Goal: Task Accomplishment & Management: Use online tool/utility

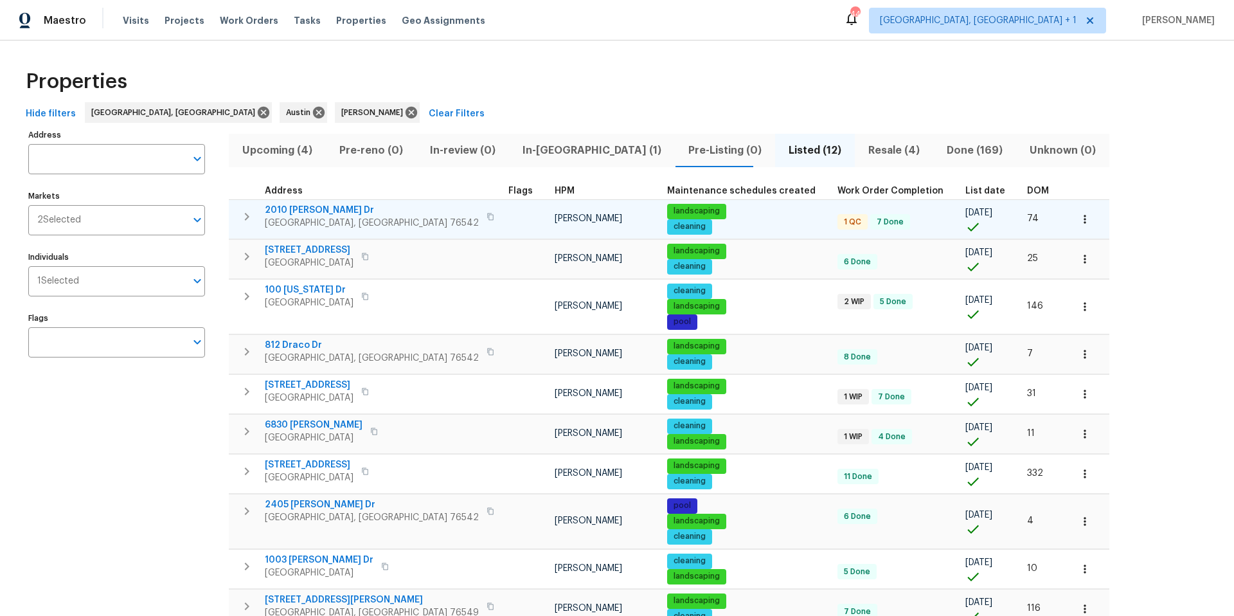
click at [314, 209] on span "2010 [PERSON_NAME] Dr" at bounding box center [372, 210] width 214 height 13
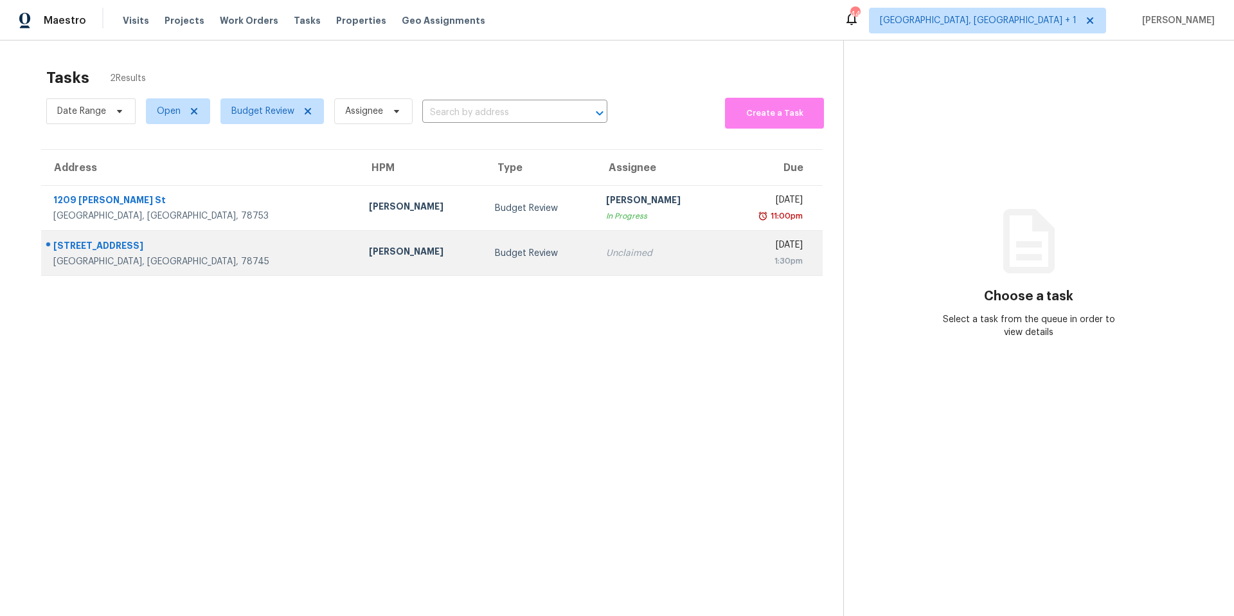
click at [369, 251] on div "Sheila Cooksey" at bounding box center [422, 253] width 106 height 16
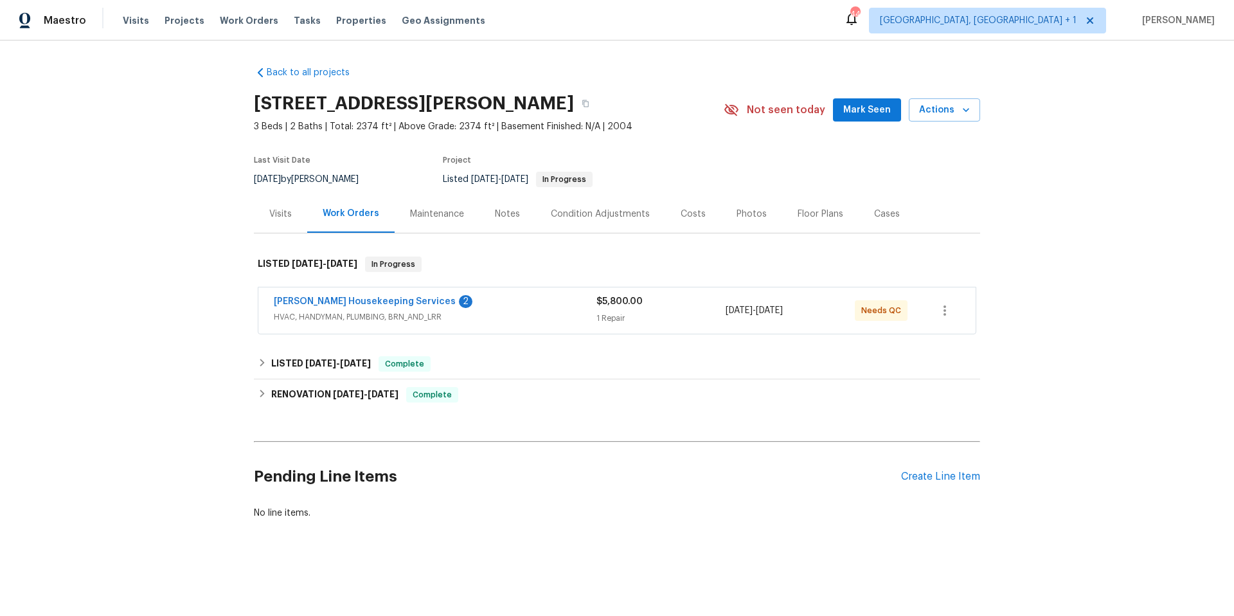
click at [396, 303] on div "Arelis Housekeeping Services 2" at bounding box center [435, 302] width 323 height 15
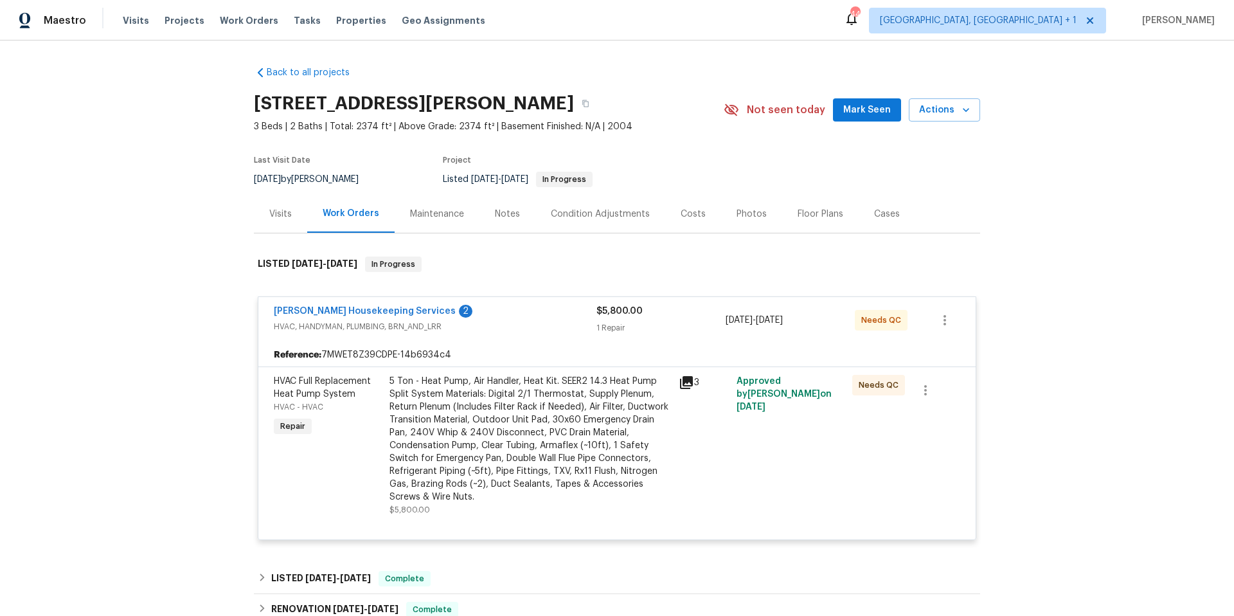
click at [555, 220] on div "Condition Adjustments" at bounding box center [600, 214] width 99 height 13
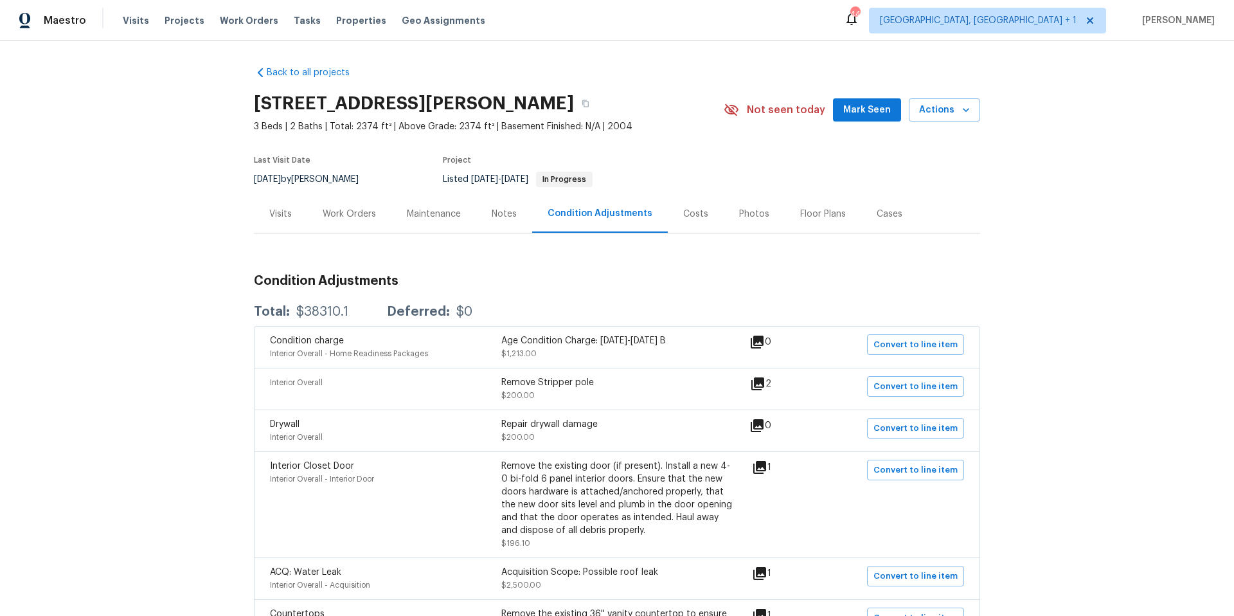
drag, startPoint x: 440, startPoint y: 201, endPoint x: 425, endPoint y: 226, distance: 29.1
click at [438, 206] on div "Maintenance" at bounding box center [433, 214] width 85 height 38
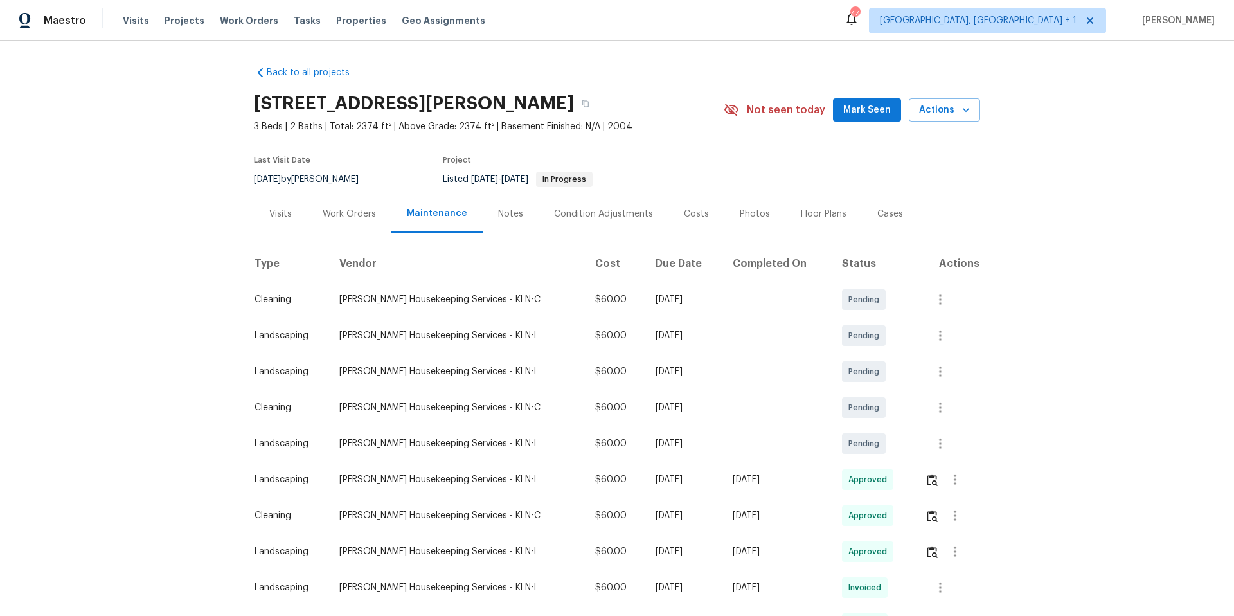
click at [324, 216] on div "Work Orders" at bounding box center [349, 214] width 53 height 13
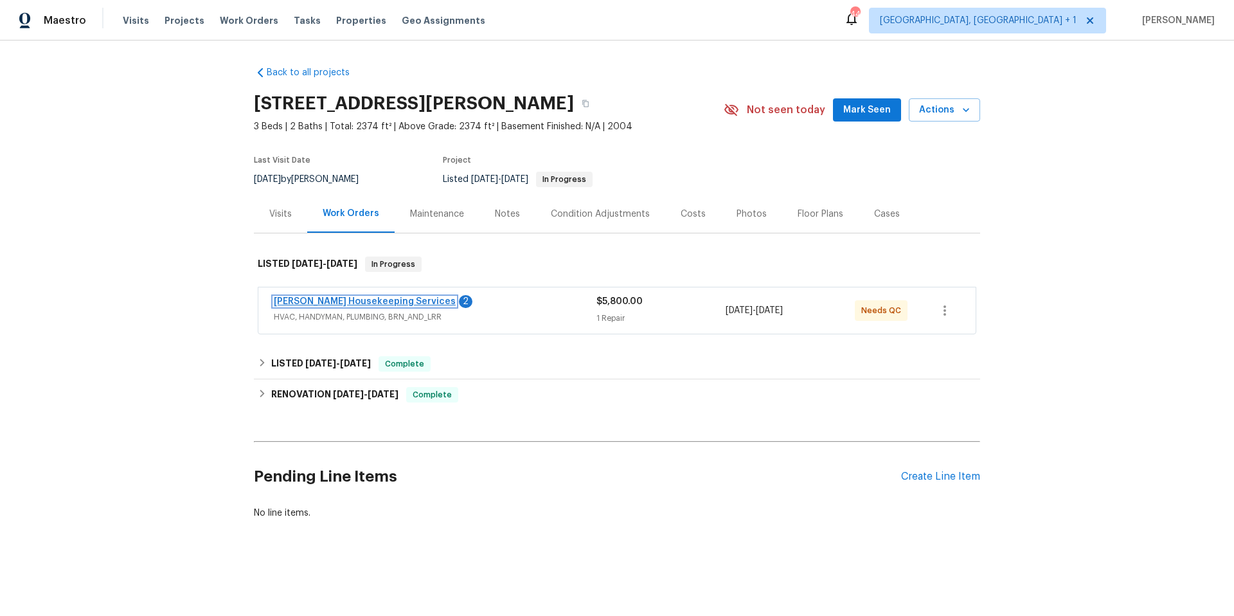
click at [375, 301] on link "Arelis Housekeeping Services" at bounding box center [365, 301] width 182 height 9
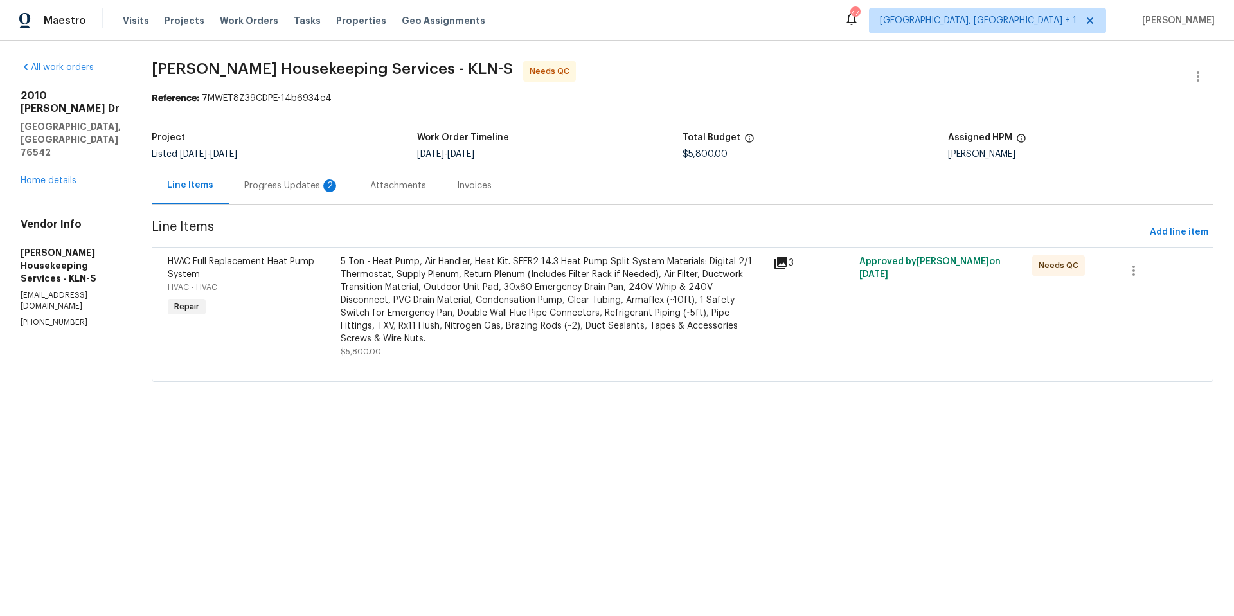
click at [290, 177] on div "Progress Updates 2" at bounding box center [292, 185] width 126 height 38
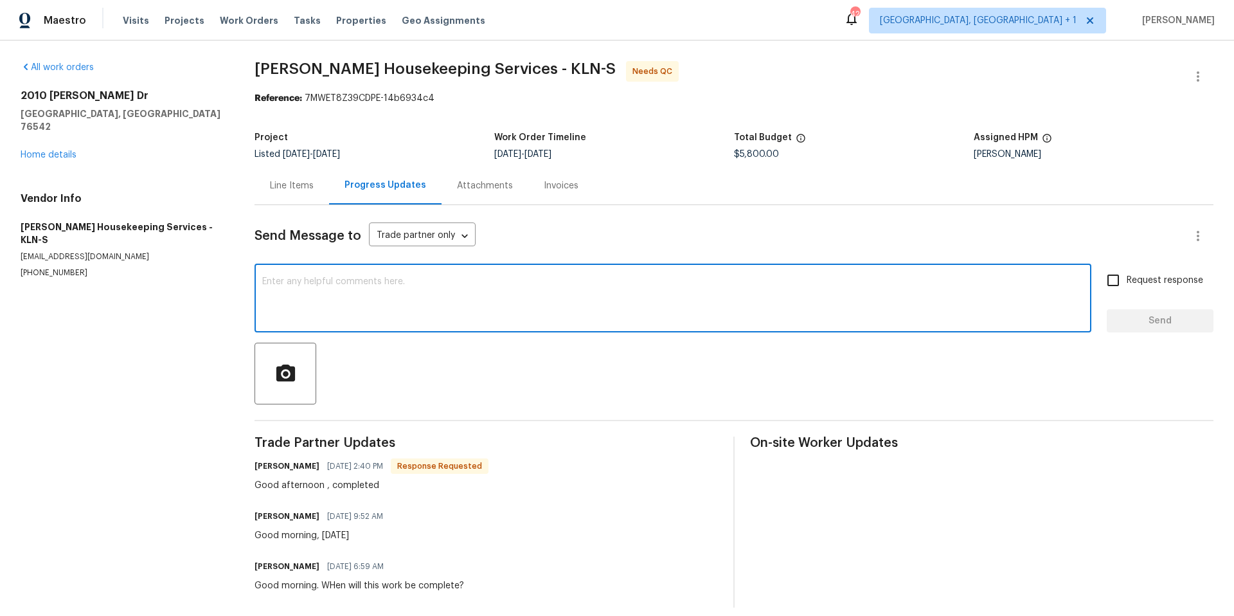
click at [379, 301] on textarea at bounding box center [672, 299] width 821 height 45
type textarea "Thank you"
click at [1134, 320] on span "Send" at bounding box center [1160, 321] width 86 height 16
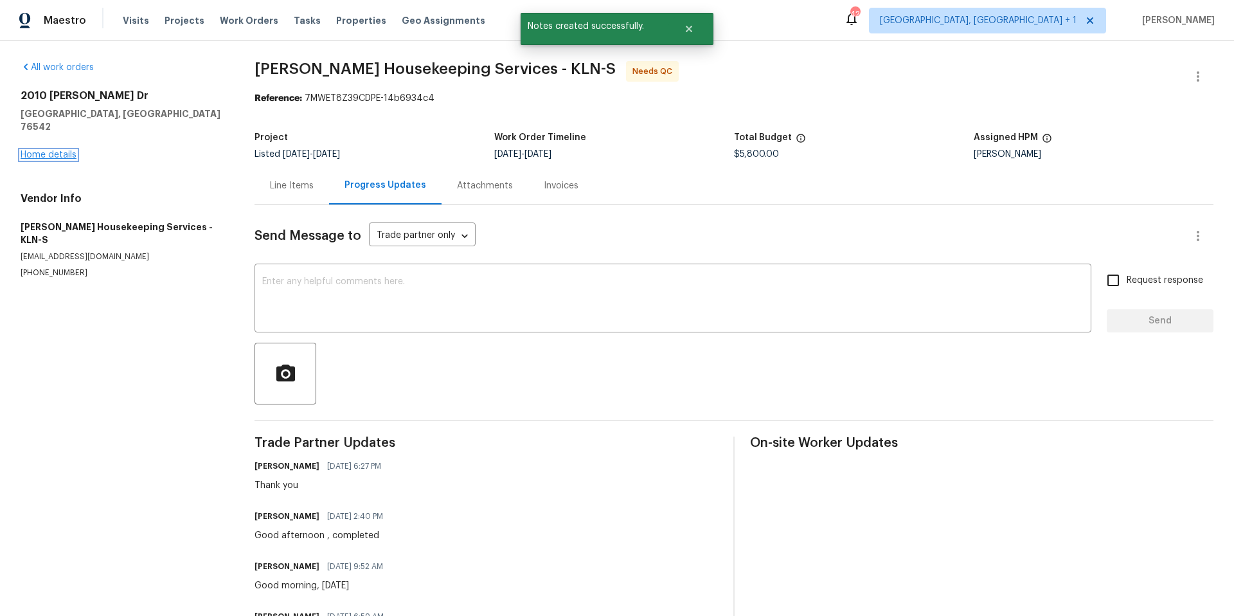
click at [63, 150] on link "Home details" at bounding box center [49, 154] width 56 height 9
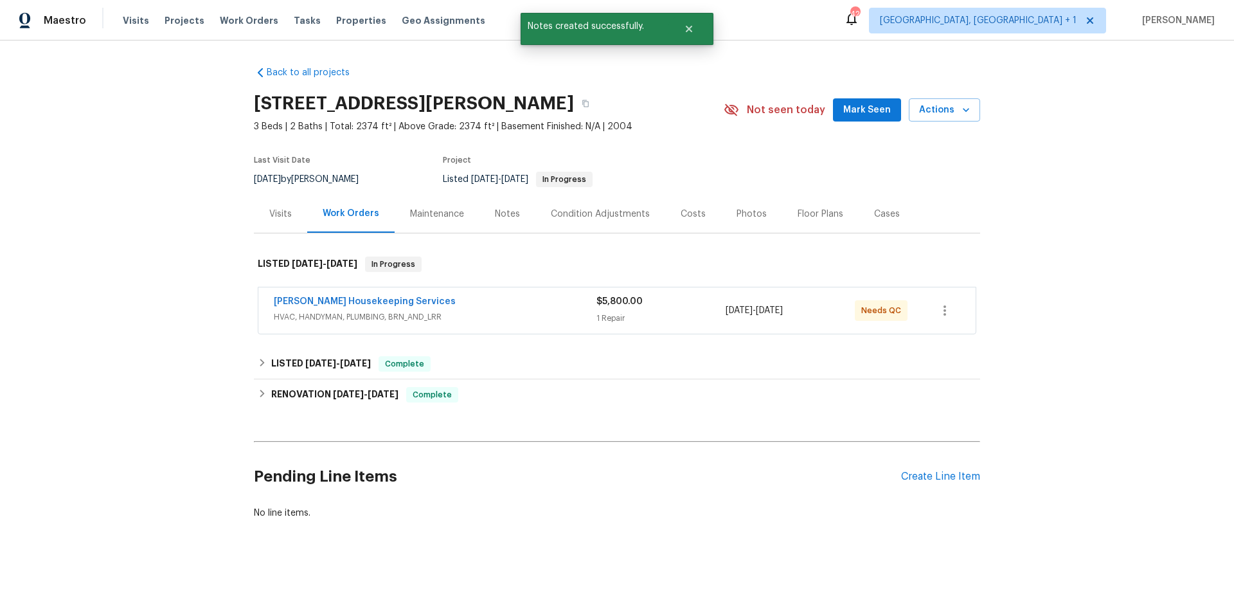
click at [430, 302] on div "Arelis Housekeeping Services" at bounding box center [435, 302] width 323 height 15
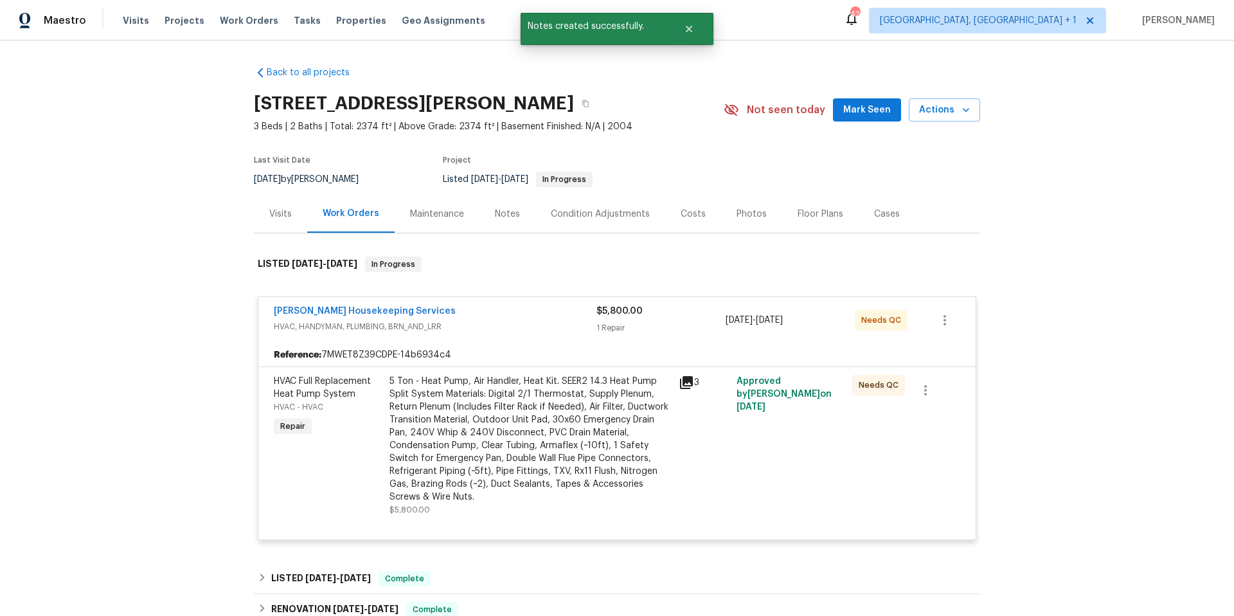
click at [560, 400] on div "5 Ton - Heat Pump, Air Handler, Heat Kit. SEER2 14.3 Heat Pump Split System Mat…" at bounding box center [529, 439] width 281 height 129
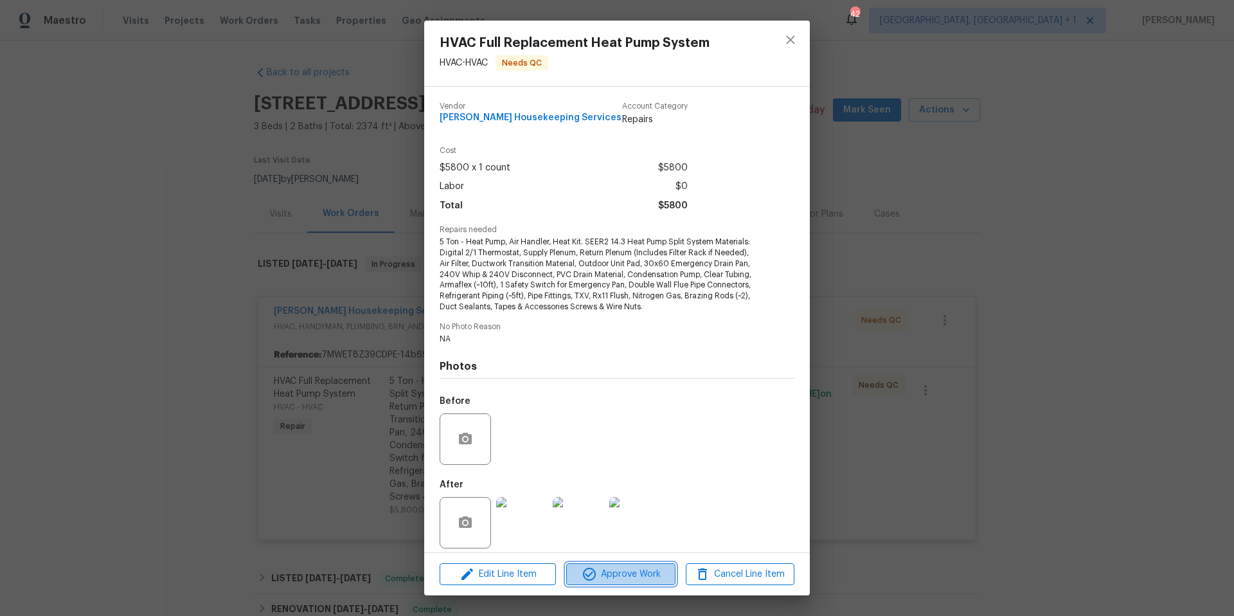
click at [625, 576] on span "Approve Work" at bounding box center [620, 574] width 101 height 16
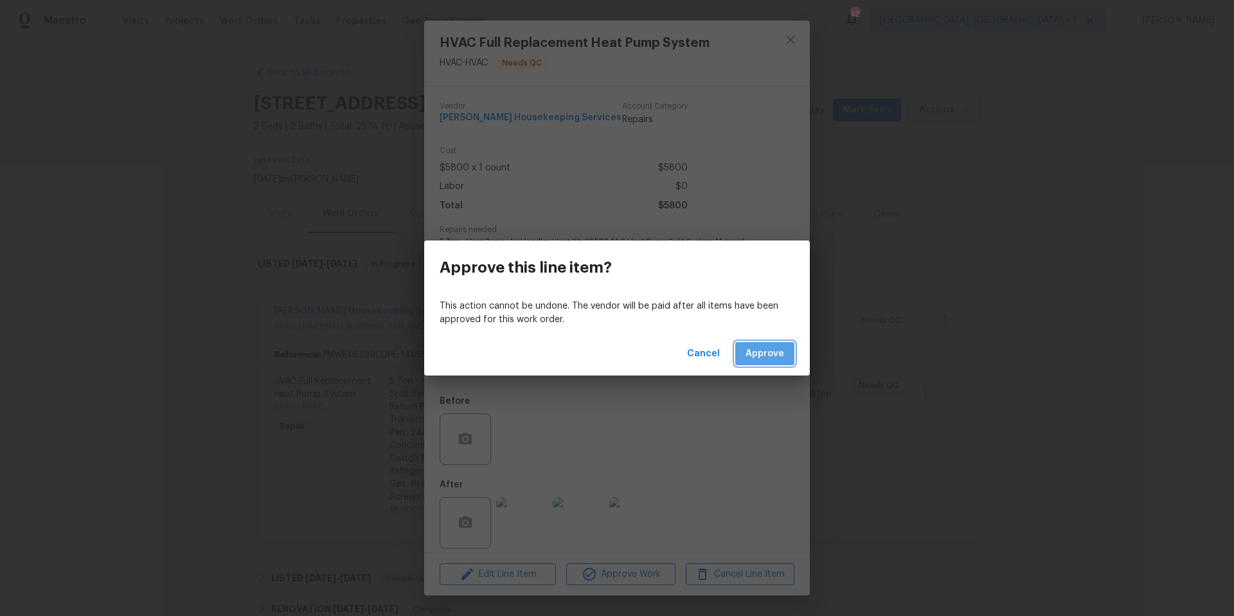
click at [753, 359] on span "Approve" at bounding box center [765, 354] width 39 height 16
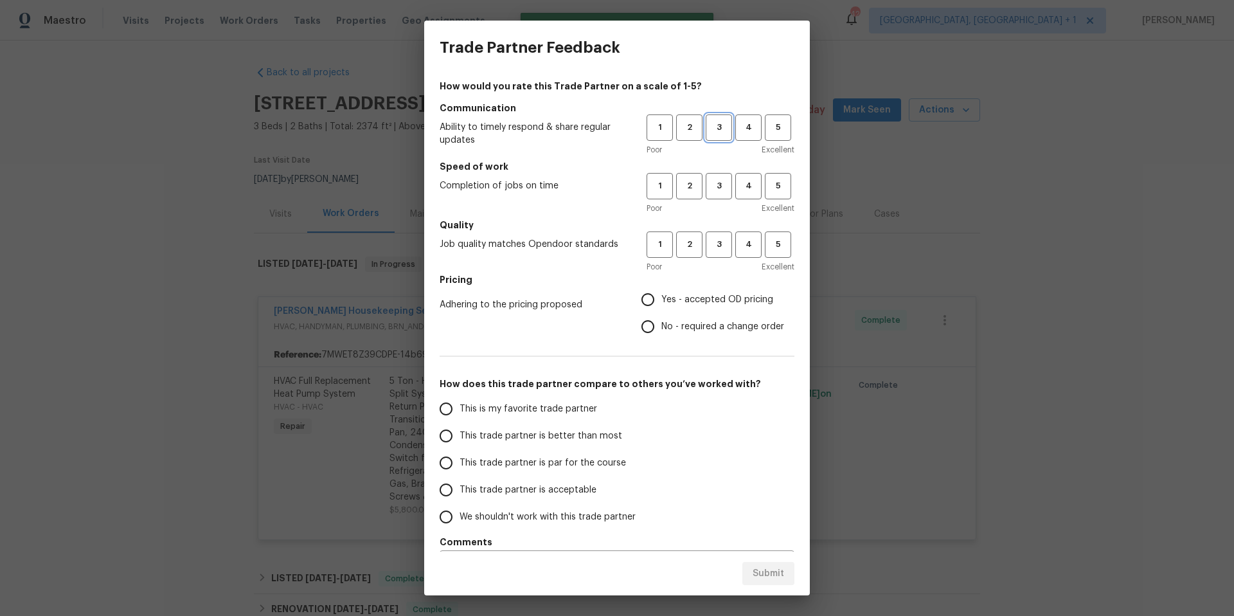
click at [711, 130] on span "3" at bounding box center [719, 127] width 24 height 15
drag, startPoint x: 711, startPoint y: 190, endPoint x: 711, endPoint y: 217, distance: 27.6
click at [711, 195] on button "3" at bounding box center [719, 186] width 26 height 26
click at [712, 240] on span "3" at bounding box center [719, 244] width 24 height 15
drag, startPoint x: 652, startPoint y: 299, endPoint x: 545, endPoint y: 379, distance: 134.1
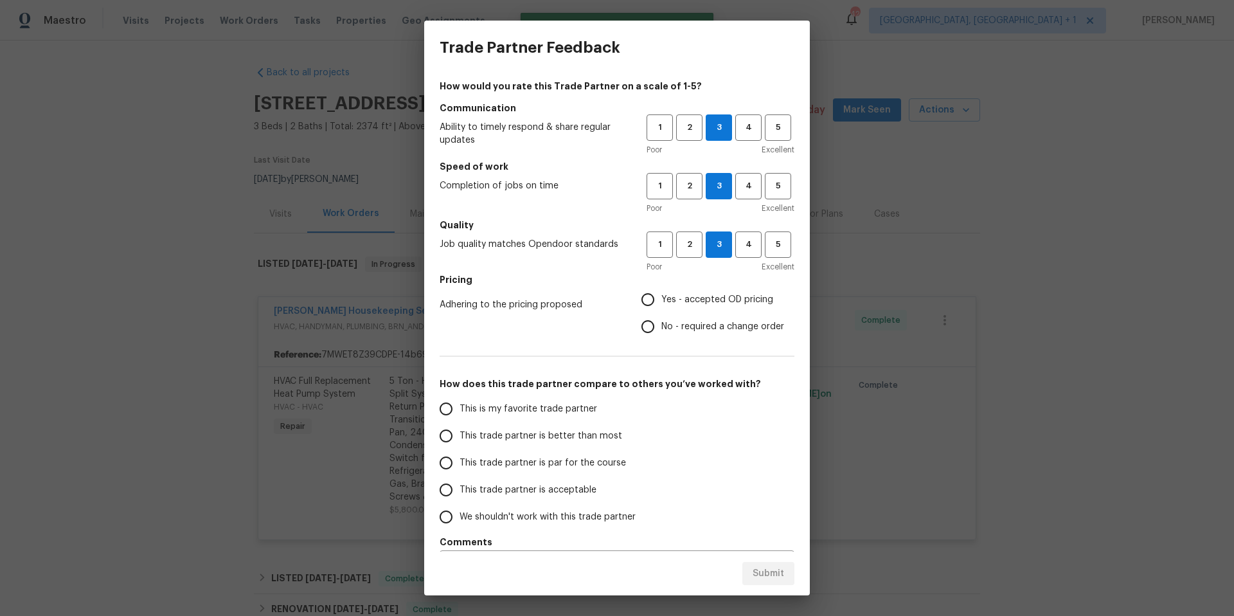
click at [652, 299] on label "Yes - accepted OD pricing" at bounding box center [709, 299] width 150 height 27
click at [652, 299] on input "Yes - accepted OD pricing" at bounding box center [647, 299] width 27 height 27
radio input "true"
drag, startPoint x: 460, startPoint y: 467, endPoint x: 636, endPoint y: 510, distance: 182.1
click at [468, 470] on label "This trade partner is par for the course" at bounding box center [534, 462] width 203 height 27
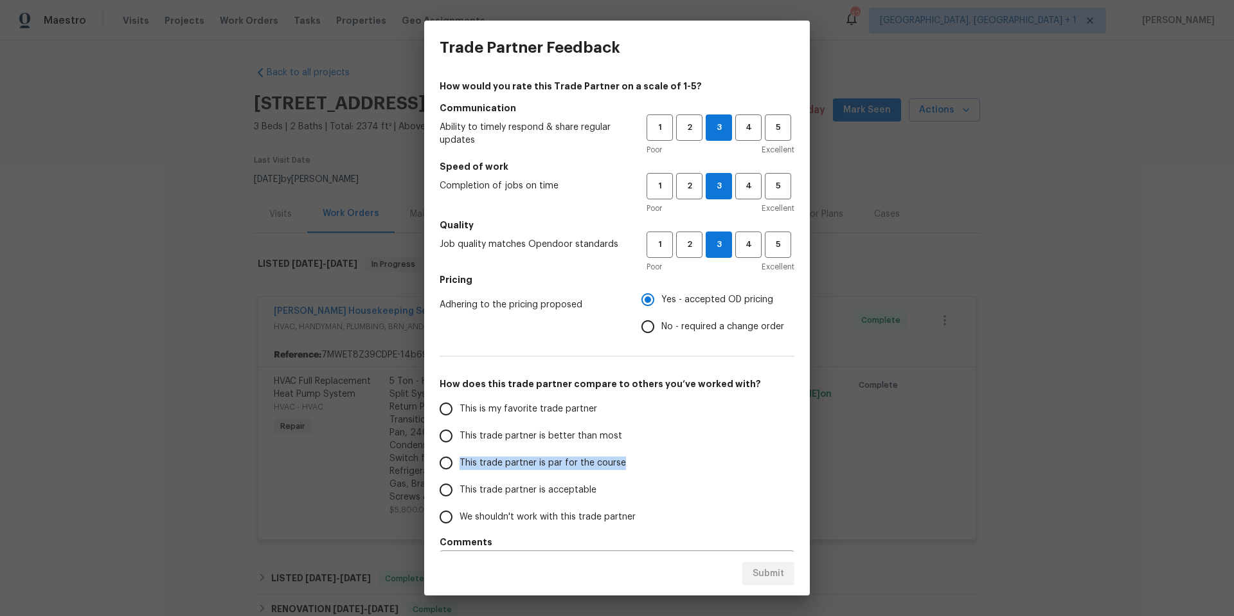
click at [447, 460] on input "This trade partner is par for the course" at bounding box center [446, 462] width 27 height 27
click at [759, 570] on span "Submit" at bounding box center [768, 574] width 31 height 16
radio input "true"
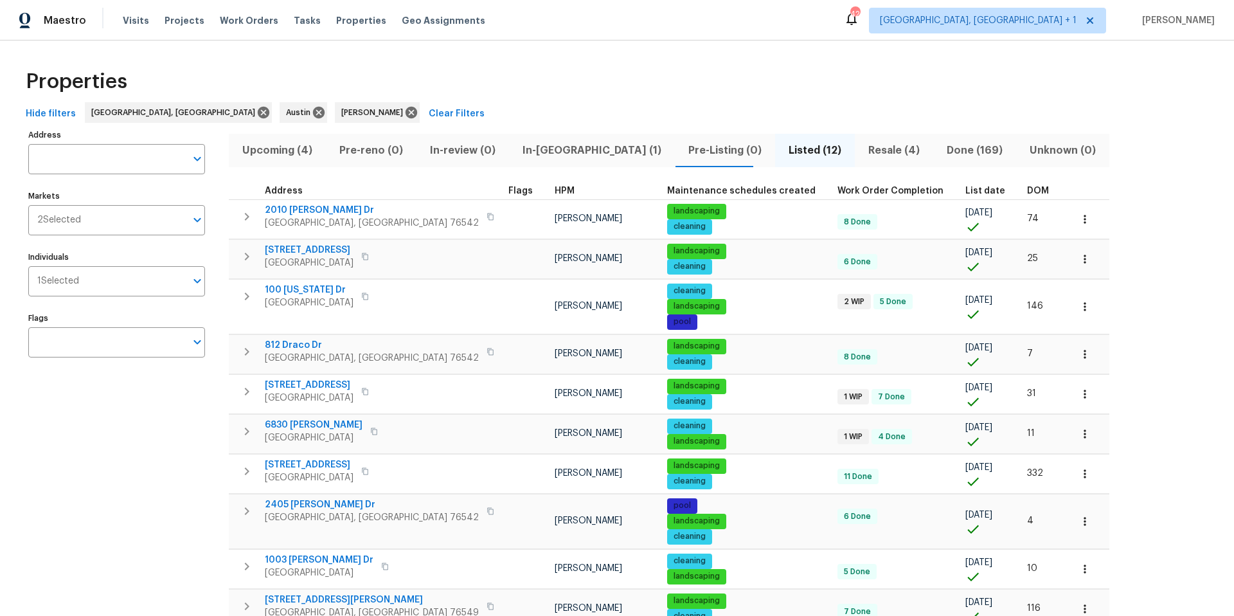
click at [862, 152] on span "Resale (4)" at bounding box center [893, 150] width 63 height 18
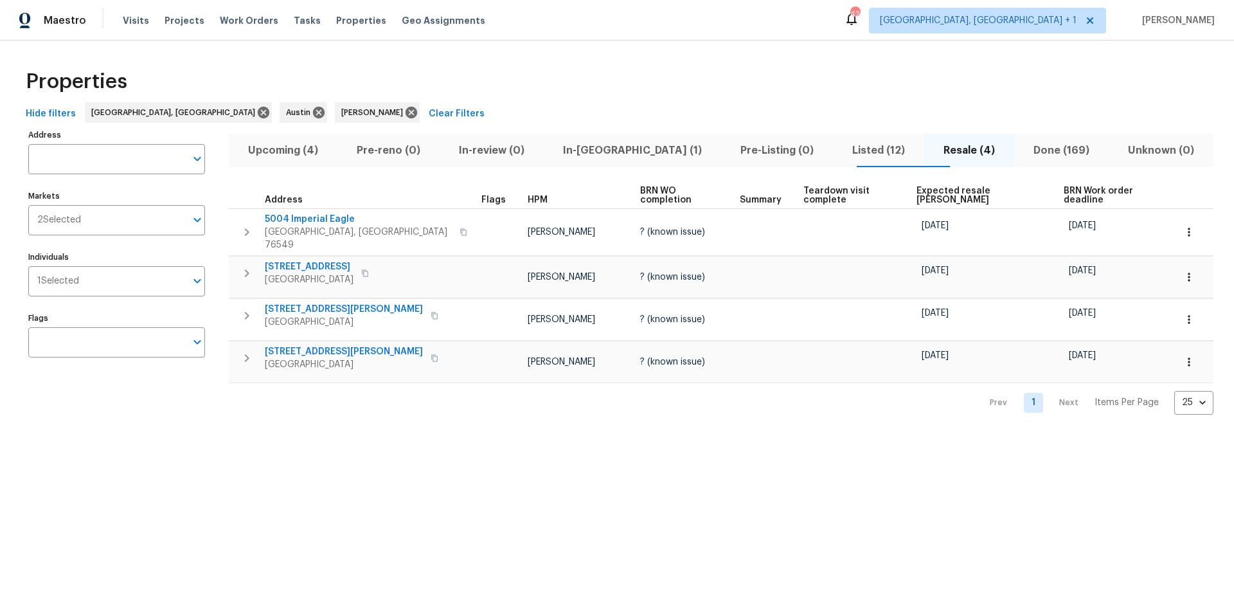
click at [841, 148] on span "Listed (12)" at bounding box center [879, 150] width 76 height 18
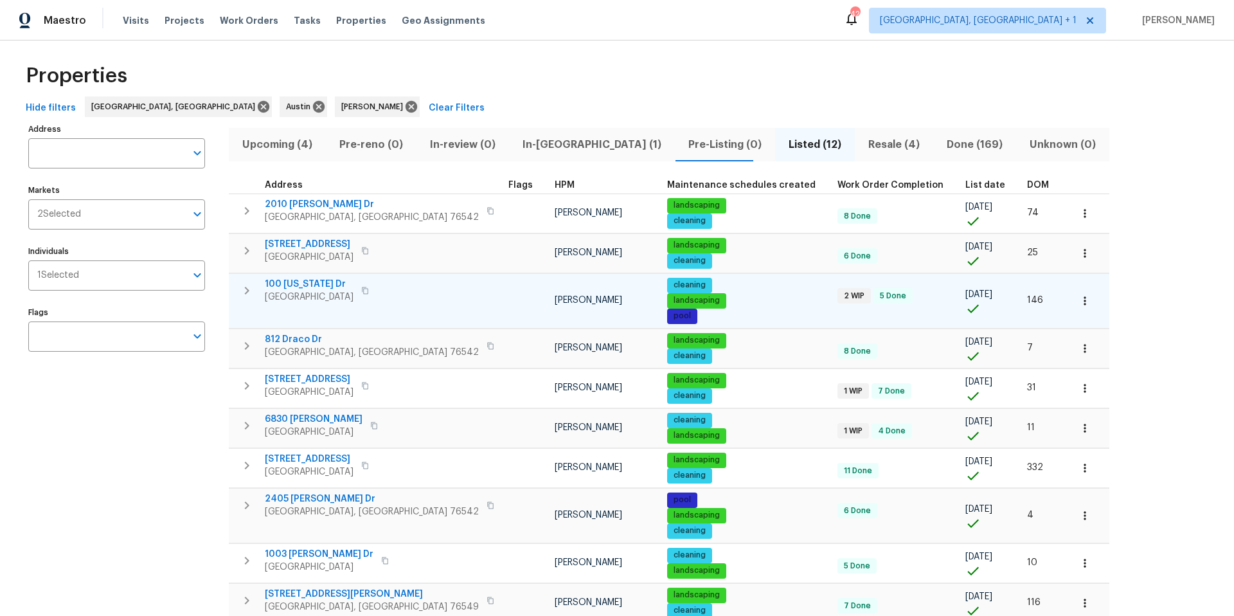
scroll to position [36, 0]
